Goal: Information Seeking & Learning: Learn about a topic

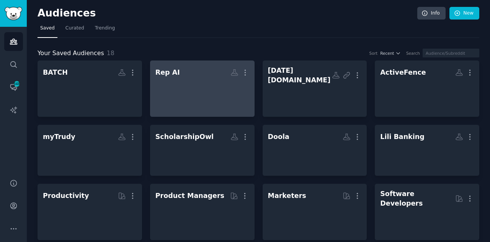
click at [212, 107] on link "Rep AI More" at bounding box center [202, 88] width 104 height 56
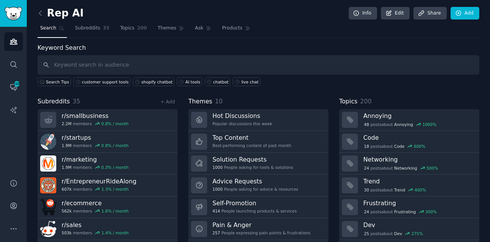
click at [197, 68] on input "text" at bounding box center [258, 65] width 442 height 20
type input "chatbot"
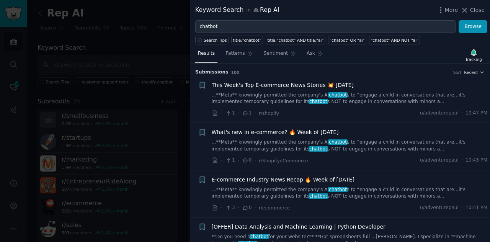
click at [369, 59] on div "Results Patterns Sentiment Ask Tracking" at bounding box center [340, 55] width 300 height 16
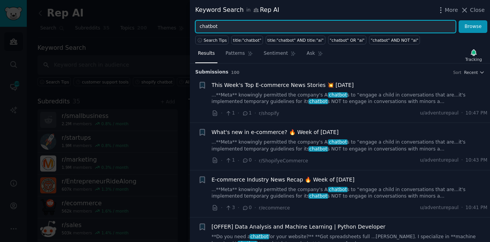
click at [209, 23] on input "chatbot" at bounding box center [325, 26] width 261 height 13
type input "customer retention"
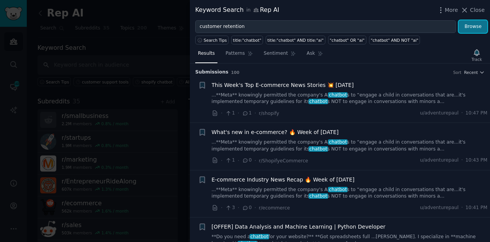
click at [478, 25] on button "Browse" at bounding box center [472, 26] width 29 height 13
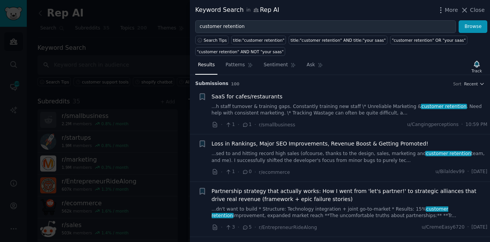
click at [415, 85] on h3 "Submission s 100 Sort Recent" at bounding box center [339, 83] width 289 height 7
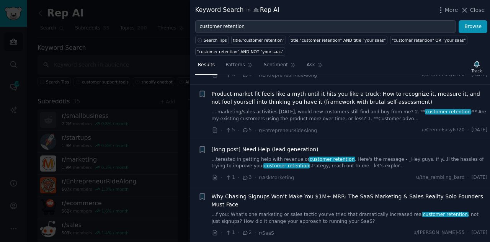
scroll to position [153, 0]
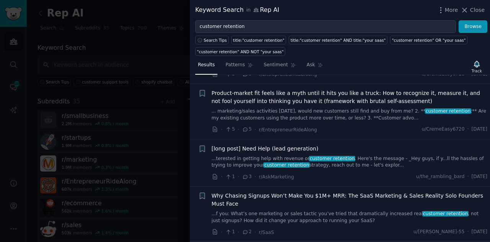
click at [360, 159] on link "...terested in getting help with revenue or customer retention . Here's the mes…" at bounding box center [350, 161] width 276 height 13
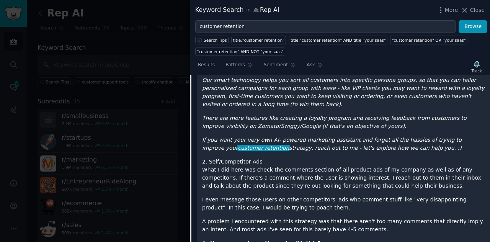
scroll to position [614, 0]
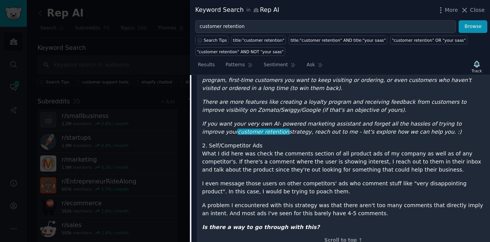
click at [370, 233] on div "Submission Contents Hello, So this is one of my first gigs as a, what you'd cal…" at bounding box center [343, 2] width 293 height 509
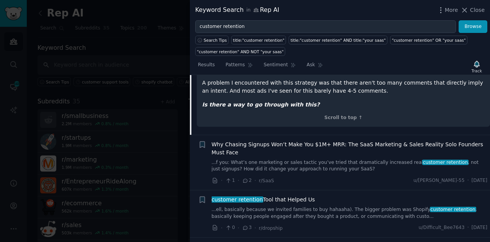
scroll to position [752, 0]
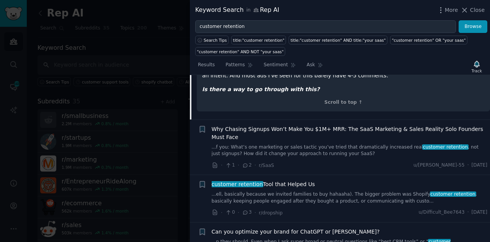
click at [332, 180] on div "customer retention Tool that Helped Us ...ell, basically because we invited fam…" at bounding box center [350, 192] width 276 height 24
click at [329, 191] on link "...ell, basically because we invited families to buy hahaaha). The bigger probl…" at bounding box center [350, 197] width 276 height 13
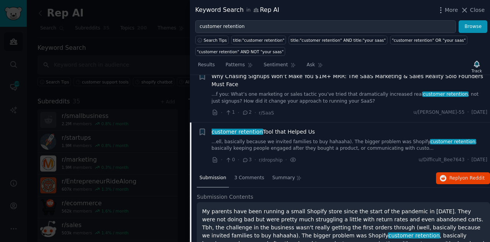
scroll to position [265, 0]
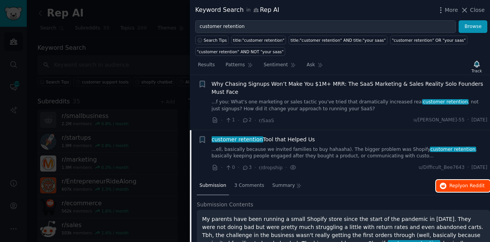
click at [461, 183] on span "Reply on Reddit" at bounding box center [466, 186] width 35 height 7
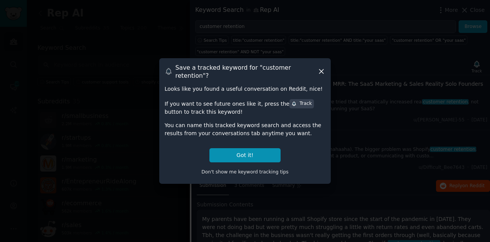
click at [291, 100] on div "Track" at bounding box center [301, 103] width 20 height 7
click at [249, 150] on button "Got it!" at bounding box center [244, 155] width 71 height 14
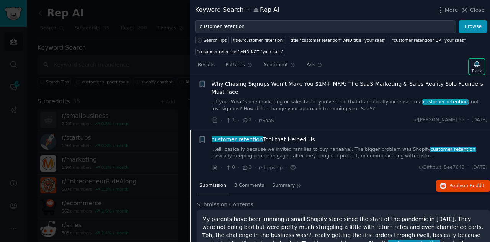
scroll to position [412, 0]
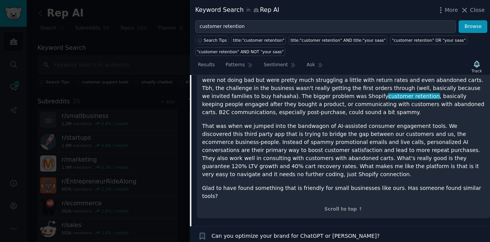
click at [477, 232] on div "Can you optimize your brand for ChatGPT or [PERSON_NAME]?" at bounding box center [350, 236] width 276 height 8
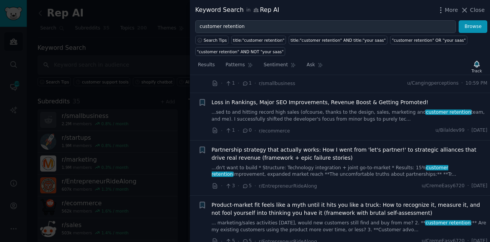
scroll to position [29, 0]
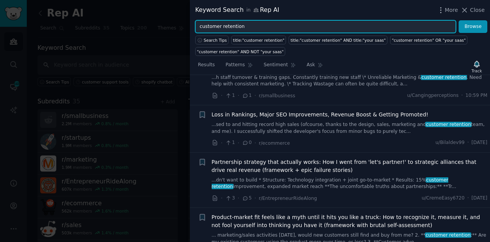
click at [240, 26] on input "customer retention" at bounding box center [325, 26] width 261 height 13
type input "c"
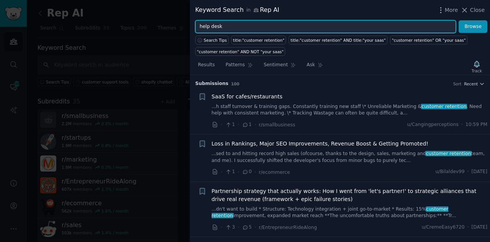
click at [458, 20] on button "Browse" at bounding box center [472, 26] width 29 height 13
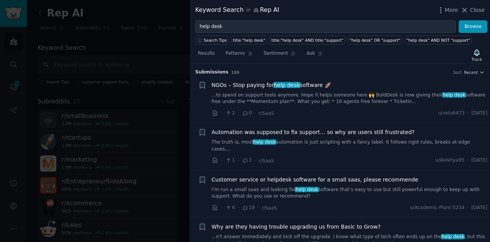
click at [353, 142] on link "The truth is, most help desk automation is just scripting with a fancy label. I…" at bounding box center [350, 145] width 276 height 13
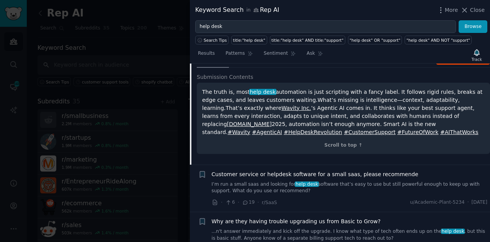
scroll to position [135, 0]
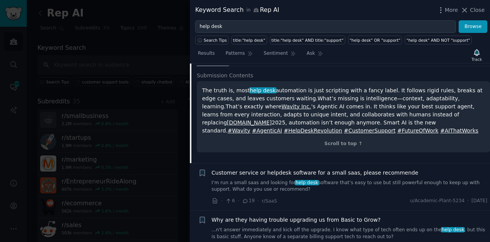
click at [401, 220] on div "Why are they having trouble upgrading us from Basic to Grow? ...n't answer imme…" at bounding box center [350, 234] width 276 height 36
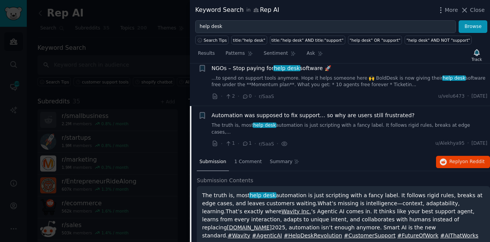
scroll to position [0, 0]
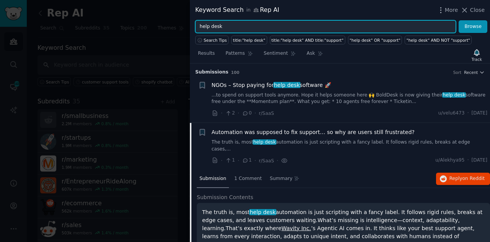
click at [238, 23] on input "help desk" at bounding box center [325, 26] width 261 height 13
type input "help desk automation"
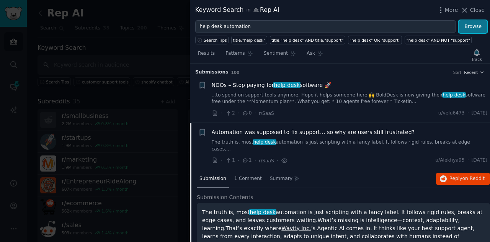
click at [472, 26] on button "Browse" at bounding box center [472, 26] width 29 height 13
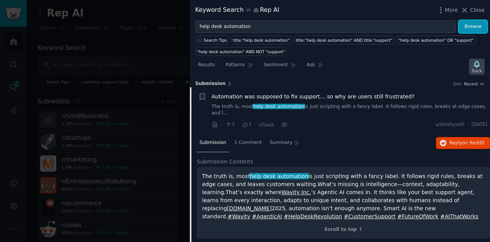
click at [478, 61] on icon "button" at bounding box center [476, 64] width 5 height 6
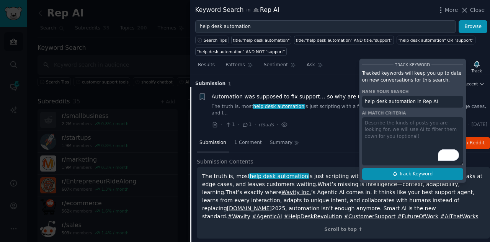
click at [420, 175] on span "Track Keyword" at bounding box center [416, 174] width 34 height 7
type input "help desk automation in Rep AI"
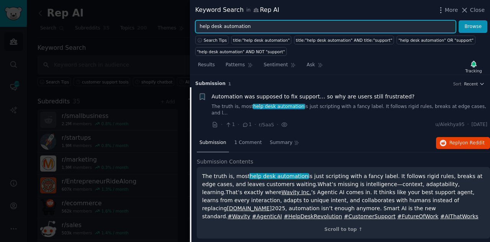
click at [246, 26] on input "help desk automation" at bounding box center [325, 26] width 261 height 13
type input "h"
type input "customer support ai"
click at [458, 20] on button "Browse" at bounding box center [472, 26] width 29 height 13
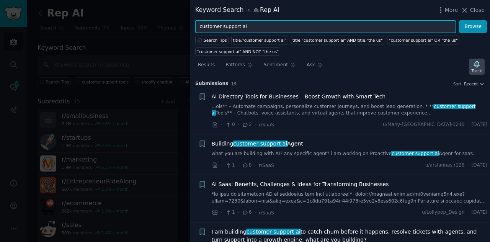
click at [477, 66] on icon "button" at bounding box center [476, 64] width 5 height 6
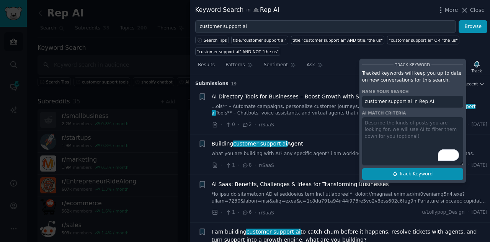
click at [445, 168] on button "Track Keyword" at bounding box center [412, 174] width 101 height 12
type input "customer support ai in Rep AI"
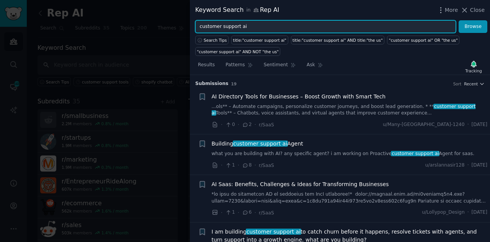
click at [249, 27] on input "customer support ai" at bounding box center [325, 26] width 261 height 13
type input "c"
click at [458, 20] on button "Browse" at bounding box center [472, 26] width 29 height 13
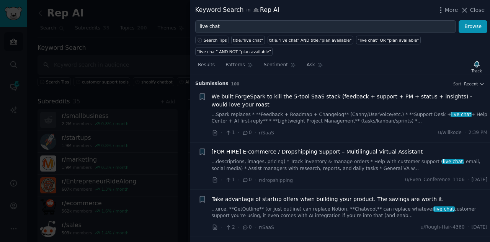
click at [372, 75] on div "Submission s 100 Sort Recent" at bounding box center [339, 81] width 289 height 12
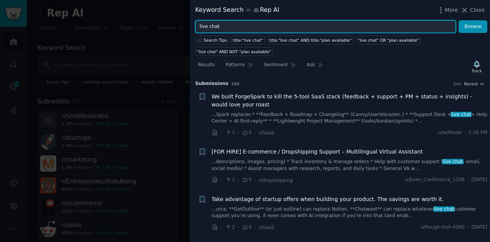
click at [229, 29] on input "live chat" at bounding box center [325, 26] width 261 height 13
type input "l"
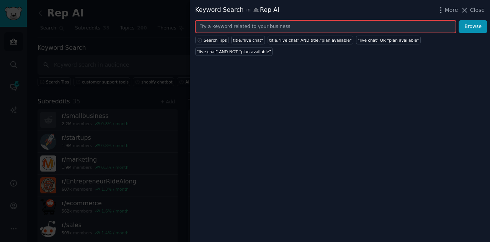
paste input "best shopify apps for customer service"
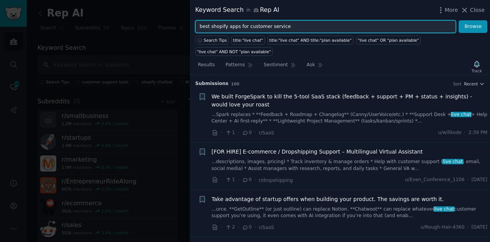
click at [209, 25] on input "best shopify apps for customer service" at bounding box center [325, 26] width 261 height 13
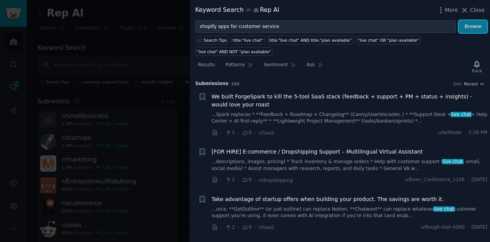
click at [482, 29] on button "Browse" at bounding box center [472, 26] width 29 height 13
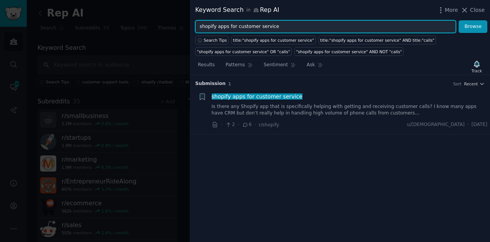
click at [275, 28] on input "shopify apps for customer service" at bounding box center [325, 26] width 261 height 13
type input "s"
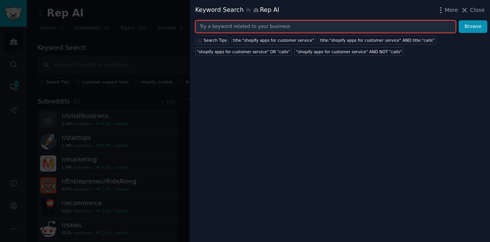
paste input "best shopify apps for customer service"
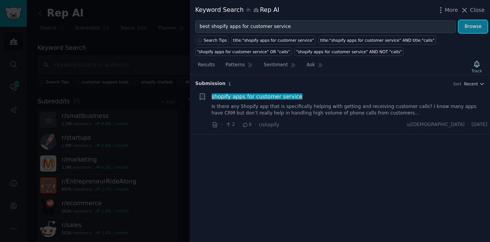
click at [467, 25] on button "Browse" at bounding box center [472, 26] width 29 height 13
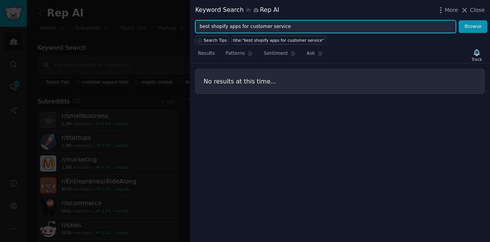
click at [285, 24] on input "best shopify apps for customer service" at bounding box center [325, 26] width 261 height 13
click at [209, 25] on input "bestshopify app" at bounding box center [325, 26] width 261 height 13
click at [219, 26] on input "shopify app" at bounding box center [325, 26] width 261 height 13
type input "s"
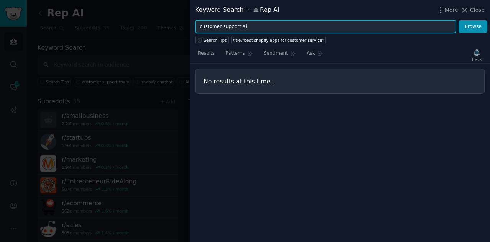
click at [458, 20] on button "Browse" at bounding box center [472, 26] width 29 height 13
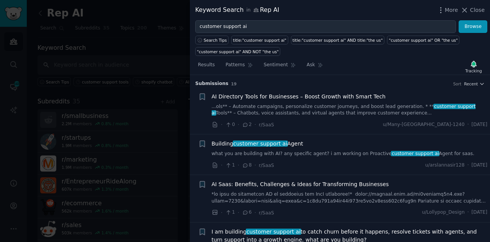
click at [361, 56] on div "Results Patterns Sentiment Ask Tracking Submission s 19 Sort Recent + AI Direct…" at bounding box center [340, 149] width 300 height 186
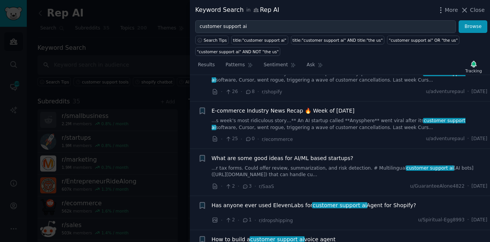
scroll to position [383, 0]
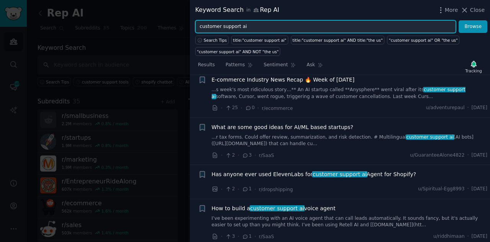
click at [238, 25] on input "customer support ai" at bounding box center [325, 26] width 261 height 13
click at [219, 27] on input "ai" at bounding box center [325, 26] width 261 height 13
click at [458, 20] on button "Browse" at bounding box center [472, 26] width 29 height 13
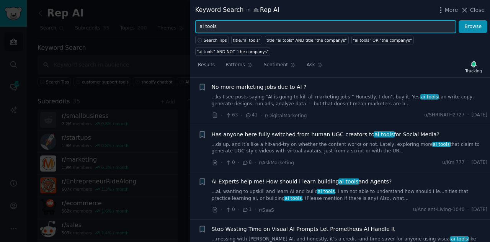
scroll to position [1077, 0]
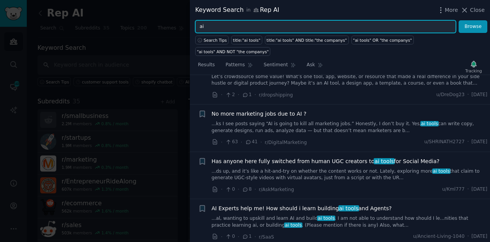
type input "a"
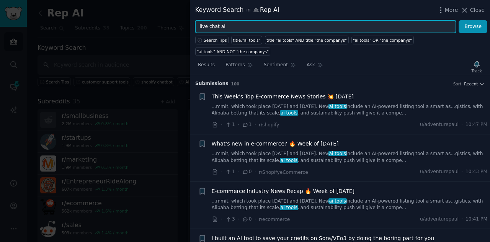
click at [458, 20] on button "Browse" at bounding box center [472, 26] width 29 height 13
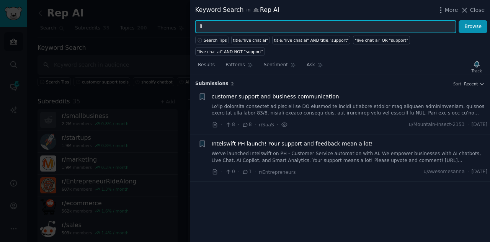
type input "l"
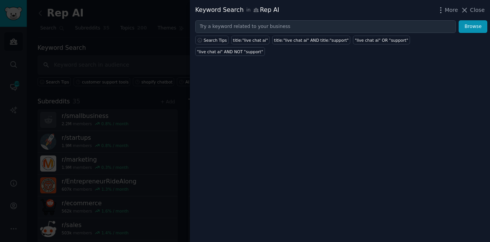
click at [116, 50] on div at bounding box center [245, 121] width 490 height 242
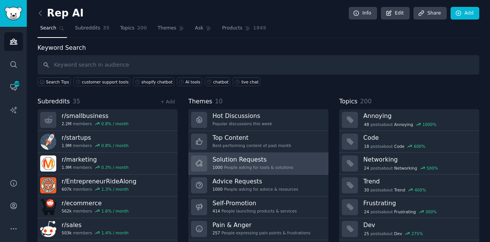
click at [251, 161] on h3 "Solution Requests" at bounding box center [252, 159] width 81 height 8
